Goal: Transaction & Acquisition: Purchase product/service

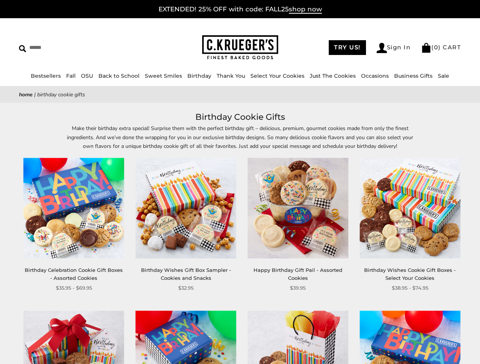
click at [240, 182] on div "**********" at bounding box center [292, 225] width 112 height 134
click at [69, 47] on input "Search" at bounding box center [69, 48] width 101 height 12
click at [372, 76] on link "Occasions" at bounding box center [375, 76] width 28 height 7
click at [240, 237] on ul "Baby Birthday College Care Packages Congratulations Everyday Get Well Soon Glut…" at bounding box center [267, 195] width 81 height 183
